Goal: Obtain resource: Download file/media

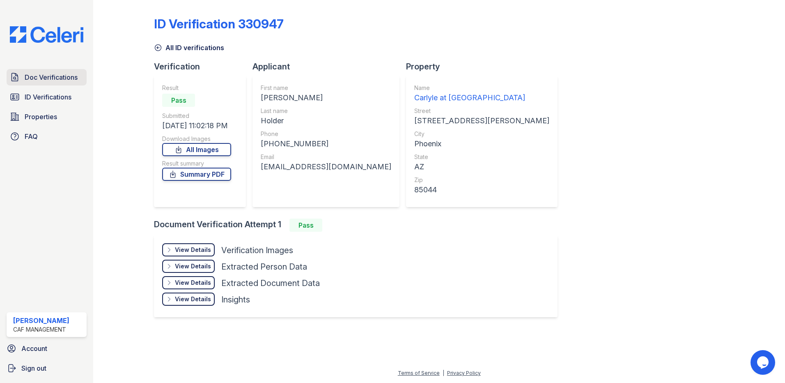
click at [46, 79] on span "Doc Verifications" at bounding box center [51, 77] width 53 height 10
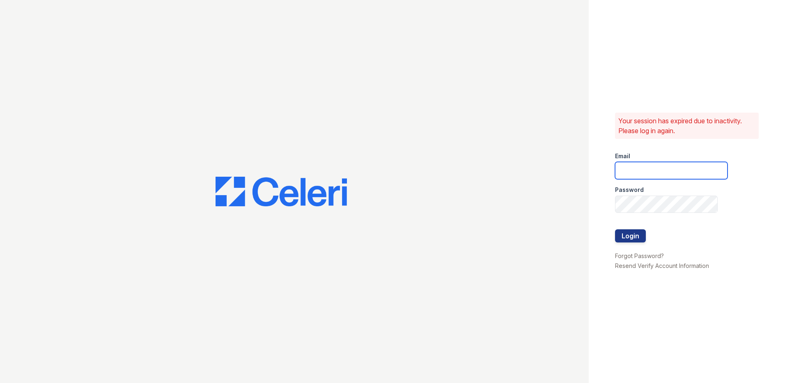
type input "carlylesouth1@cafmanagement.com"
click at [638, 235] on button "Login" at bounding box center [630, 235] width 31 height 13
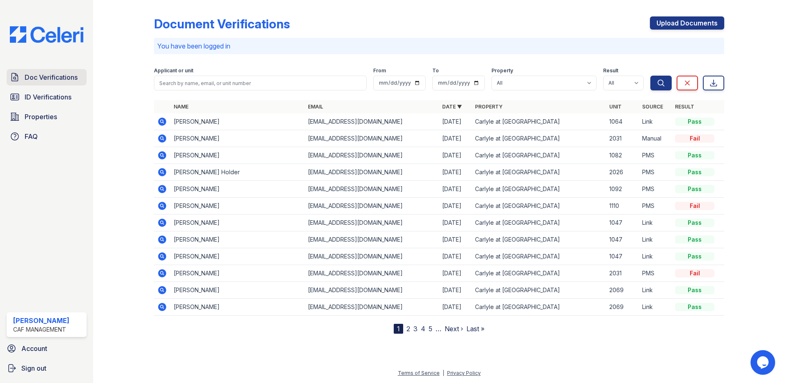
click at [55, 78] on span "Doc Verifications" at bounding box center [51, 77] width 53 height 10
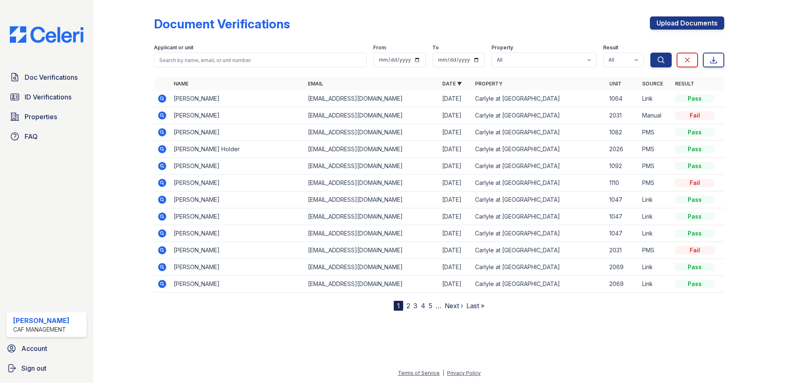
click at [164, 115] on icon at bounding box center [162, 115] width 8 height 8
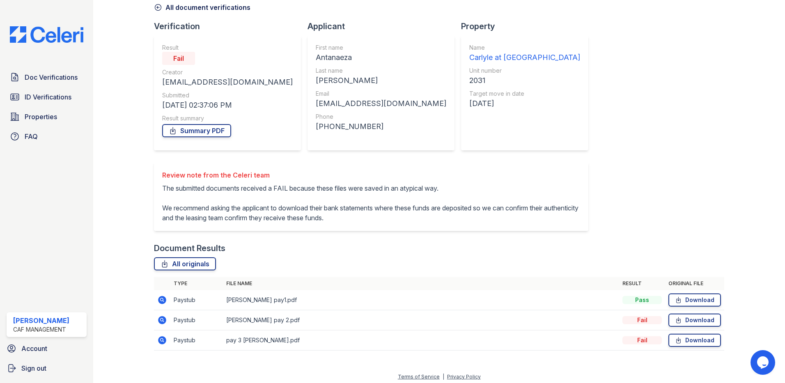
scroll to position [44, 0]
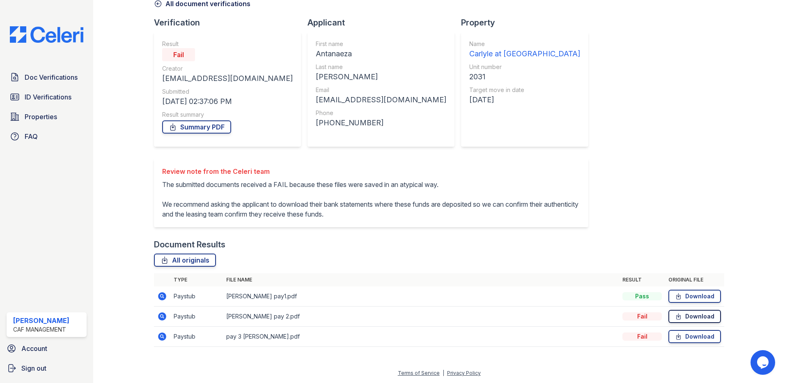
click at [687, 319] on link "Download" at bounding box center [695, 316] width 53 height 13
click at [691, 316] on link "Download" at bounding box center [695, 316] width 53 height 13
click at [742, 46] on div at bounding box center [749, 157] width 48 height 396
click at [56, 118] on span "Properties" at bounding box center [41, 117] width 32 height 10
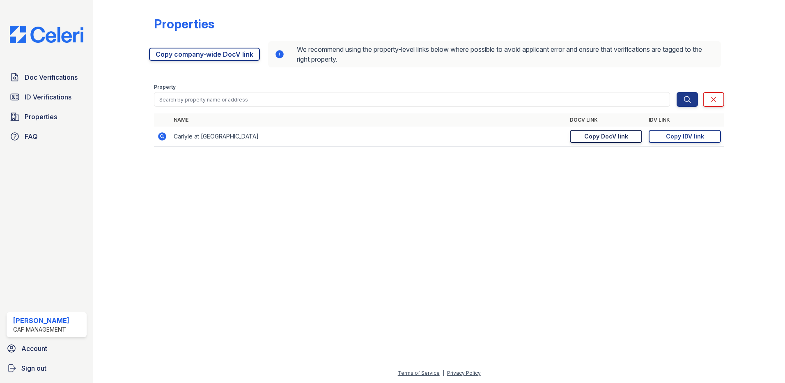
click at [626, 135] on div "Copy DocV link" at bounding box center [606, 136] width 44 height 8
click at [47, 97] on span "ID Verifications" at bounding box center [48, 97] width 47 height 10
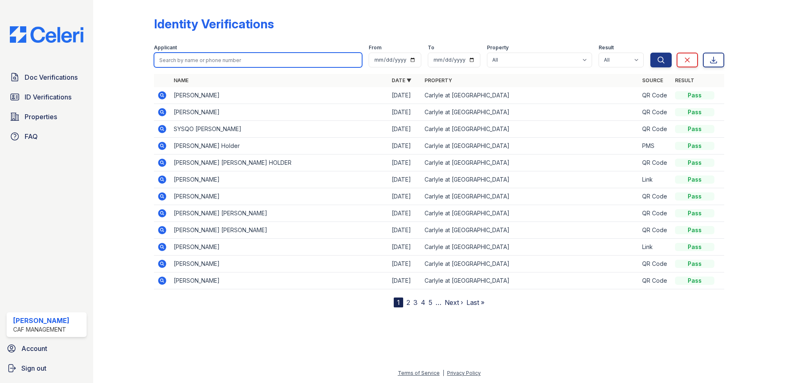
click at [223, 61] on input "search" at bounding box center [258, 60] width 208 height 15
type input "robert"
click at [651, 53] on button "Search" at bounding box center [661, 60] width 21 height 15
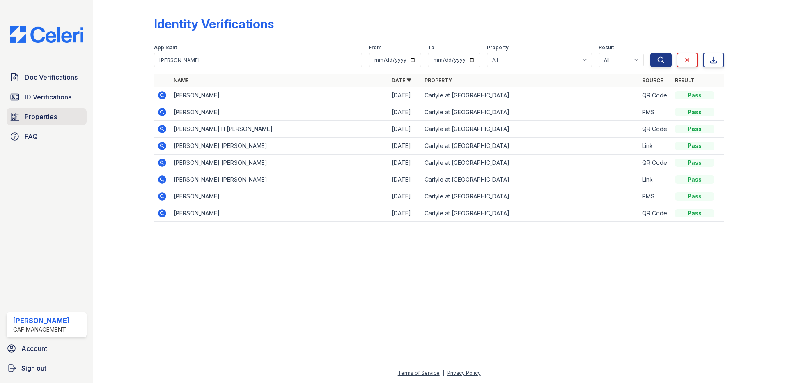
click at [36, 112] on span "Properties" at bounding box center [41, 117] width 32 height 10
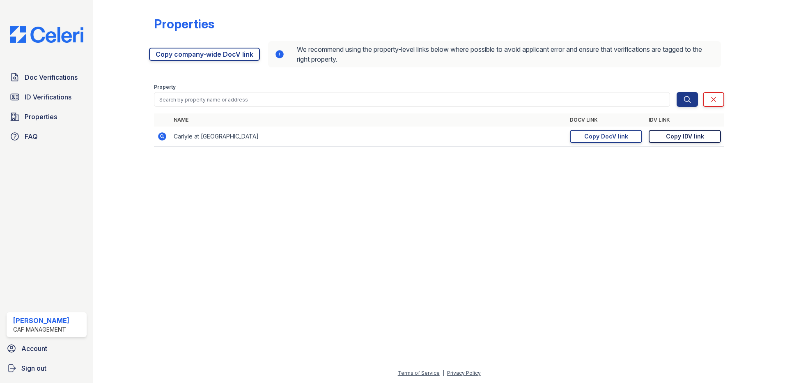
click at [697, 140] on div "Copy IDV link" at bounding box center [685, 136] width 38 height 8
click at [40, 110] on link "Properties" at bounding box center [47, 116] width 80 height 16
click at [625, 136] on div "Copy DocV link" at bounding box center [606, 136] width 44 height 8
click at [659, 140] on link "Copy IDV link Copy link" at bounding box center [685, 136] width 72 height 13
click at [39, 82] on span "Doc Verifications" at bounding box center [51, 77] width 53 height 10
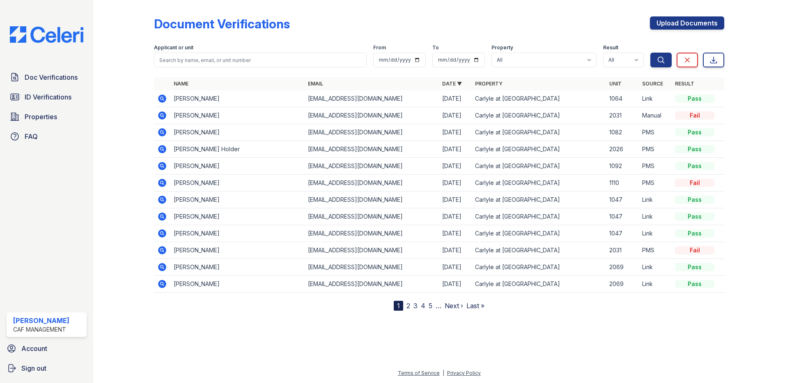
click at [161, 149] on icon at bounding box center [162, 149] width 10 height 10
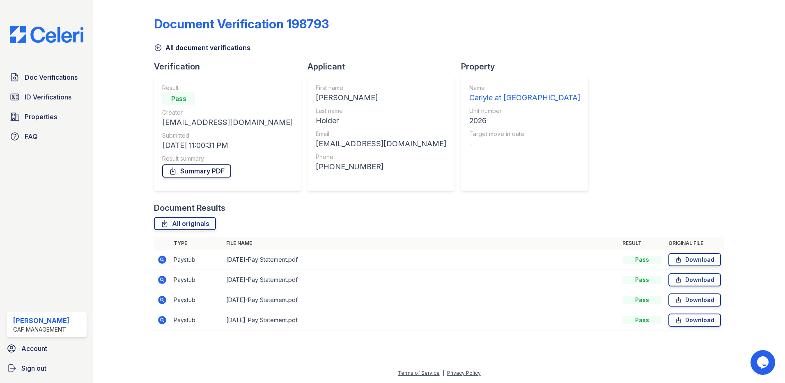
click at [217, 175] on link "Summary PDF" at bounding box center [196, 170] width 69 height 13
click at [682, 262] on icon at bounding box center [678, 259] width 7 height 8
drag, startPoint x: 699, startPoint y: 280, endPoint x: 689, endPoint y: 251, distance: 30.5
click at [699, 280] on link "Download" at bounding box center [695, 279] width 53 height 13
click at [701, 296] on link "Download" at bounding box center [695, 299] width 53 height 13
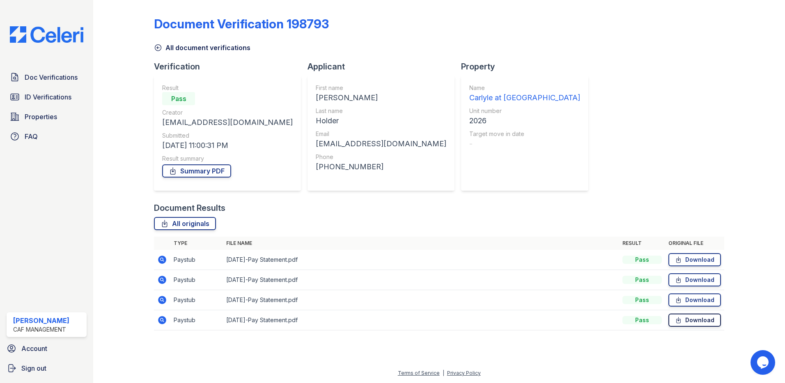
click at [699, 320] on link "Download" at bounding box center [695, 319] width 53 height 13
click at [23, 93] on link "ID Verifications" at bounding box center [47, 97] width 80 height 16
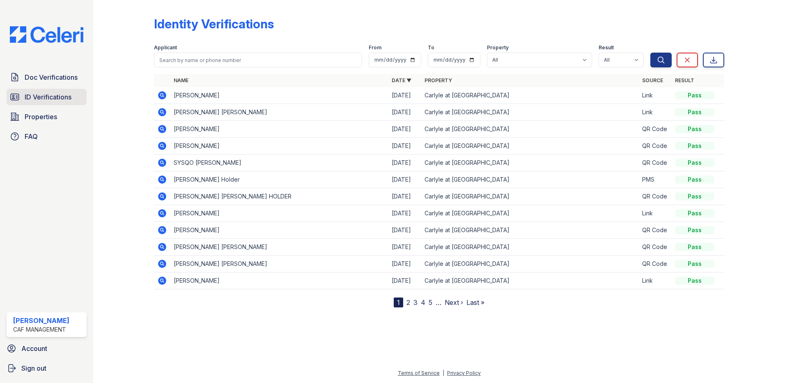
click at [39, 92] on span "ID Verifications" at bounding box center [48, 97] width 47 height 10
click at [163, 111] on icon at bounding box center [162, 112] width 10 height 10
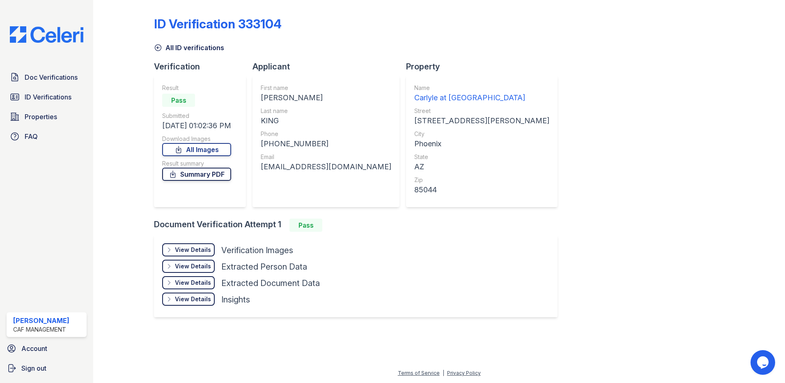
click at [230, 177] on link "Summary PDF" at bounding box center [196, 174] width 69 height 13
click at [222, 150] on link "All Images" at bounding box center [196, 149] width 69 height 13
click at [524, 16] on div "ID Verification 333104 All ID verifications Verification Result Pass Submitted …" at bounding box center [439, 165] width 571 height 325
click at [50, 76] on span "Doc Verifications" at bounding box center [51, 77] width 53 height 10
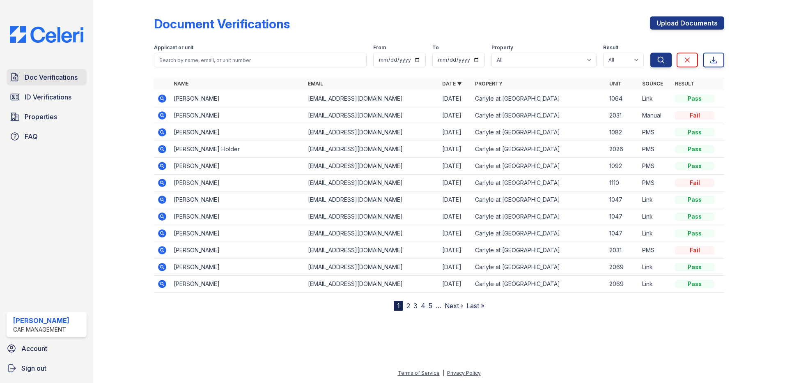
click at [47, 79] on span "Doc Verifications" at bounding box center [51, 77] width 53 height 10
click at [408, 304] on link "2" at bounding box center [409, 305] width 4 height 8
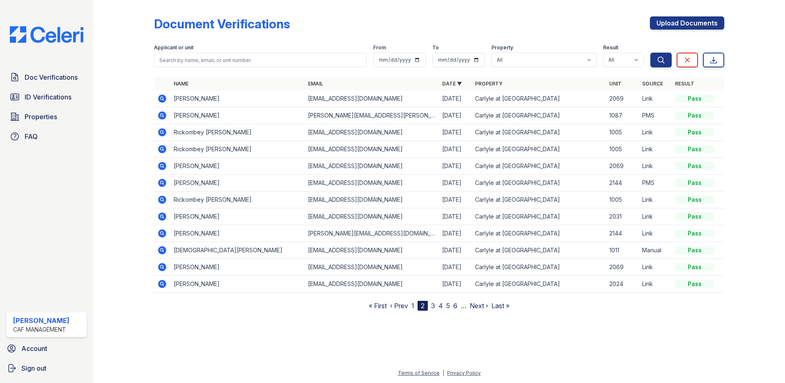
click at [433, 305] on link "3" at bounding box center [433, 305] width 4 height 8
click at [160, 200] on icon at bounding box center [162, 200] width 8 height 8
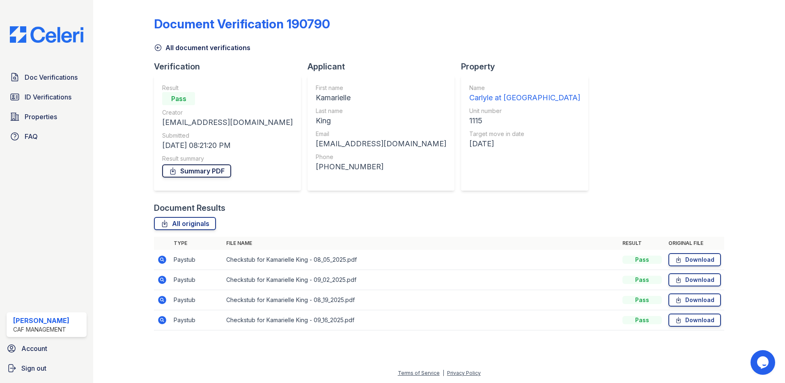
click at [206, 173] on link "Summary PDF" at bounding box center [196, 170] width 69 height 13
click at [685, 260] on link "Download" at bounding box center [695, 259] width 53 height 13
click at [686, 278] on link "Download" at bounding box center [695, 279] width 53 height 13
click at [702, 299] on link "Download" at bounding box center [695, 299] width 53 height 13
click at [701, 320] on link "Download" at bounding box center [695, 319] width 53 height 13
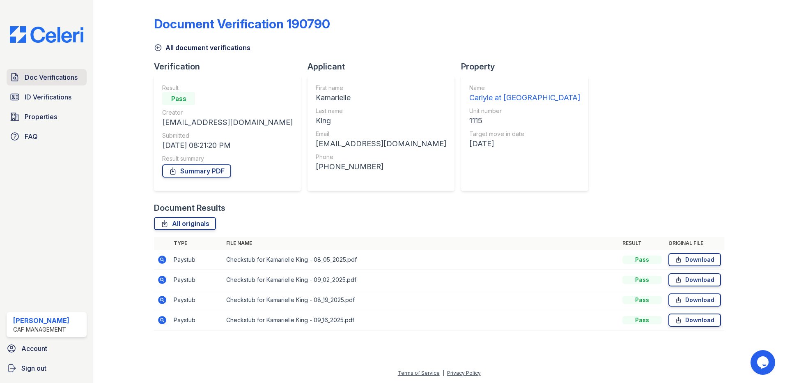
click at [57, 69] on link "Doc Verifications" at bounding box center [47, 77] width 80 height 16
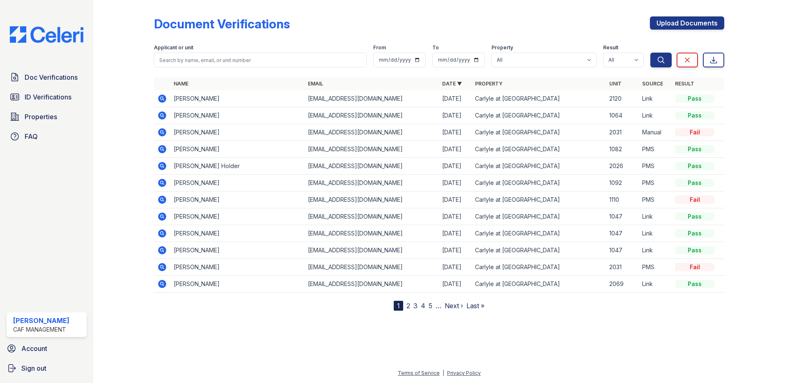
drag, startPoint x: 144, startPoint y: 354, endPoint x: 179, endPoint y: 382, distance: 45.6
click at [144, 354] on div at bounding box center [439, 346] width 666 height 44
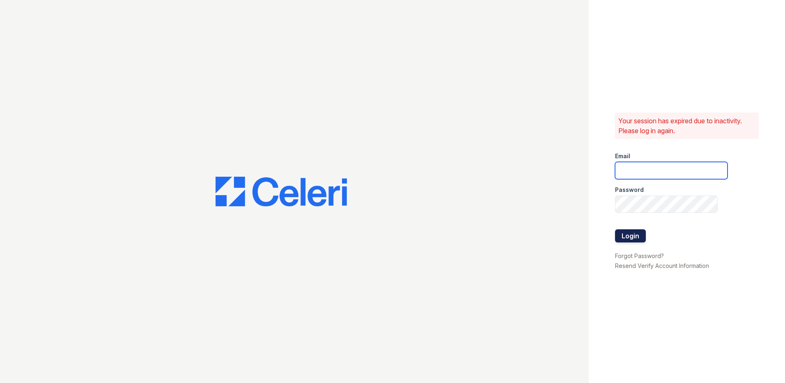
type input "[EMAIL_ADDRESS][DOMAIN_NAME]"
click at [623, 237] on button "Login" at bounding box center [630, 235] width 31 height 13
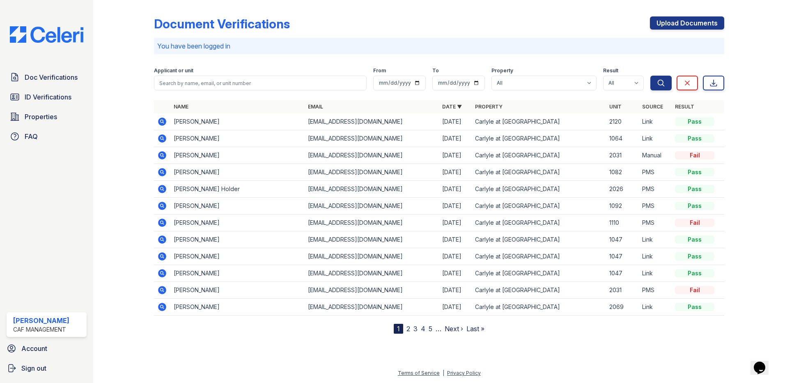
click at [164, 120] on icon at bounding box center [162, 121] width 8 height 8
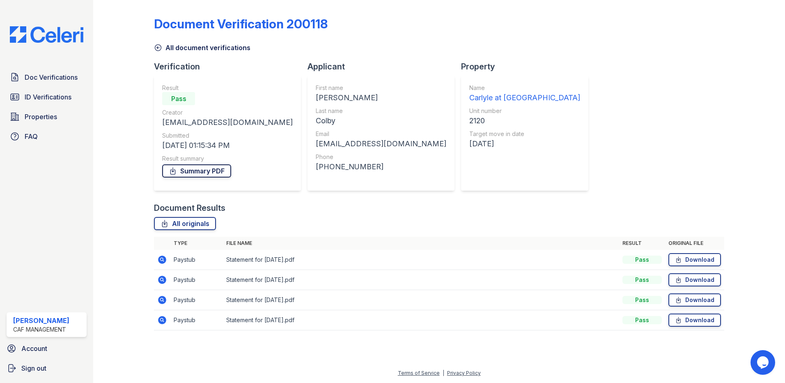
click at [208, 173] on link "Summary PDF" at bounding box center [196, 170] width 69 height 13
click at [691, 262] on link "Download" at bounding box center [695, 259] width 53 height 13
click at [698, 279] on link "Download" at bounding box center [695, 279] width 53 height 13
click at [695, 301] on link "Download" at bounding box center [695, 299] width 53 height 13
click at [704, 319] on link "Download" at bounding box center [695, 319] width 53 height 13
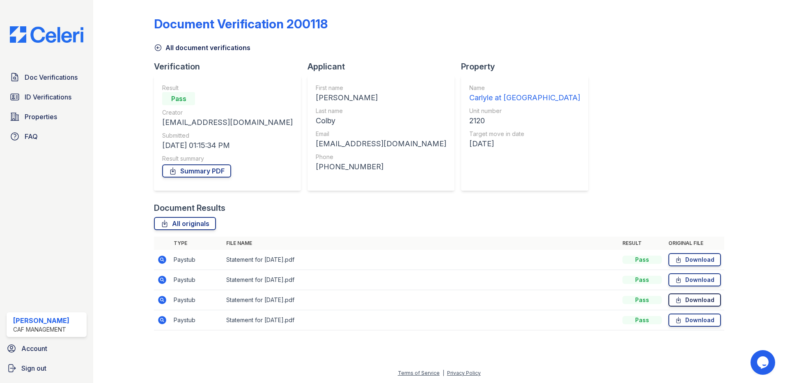
click at [691, 298] on link "Download" at bounding box center [695, 299] width 53 height 13
click at [200, 165] on link "Summary PDF" at bounding box center [196, 170] width 69 height 13
